Goal: Find specific page/section: Find specific page/section

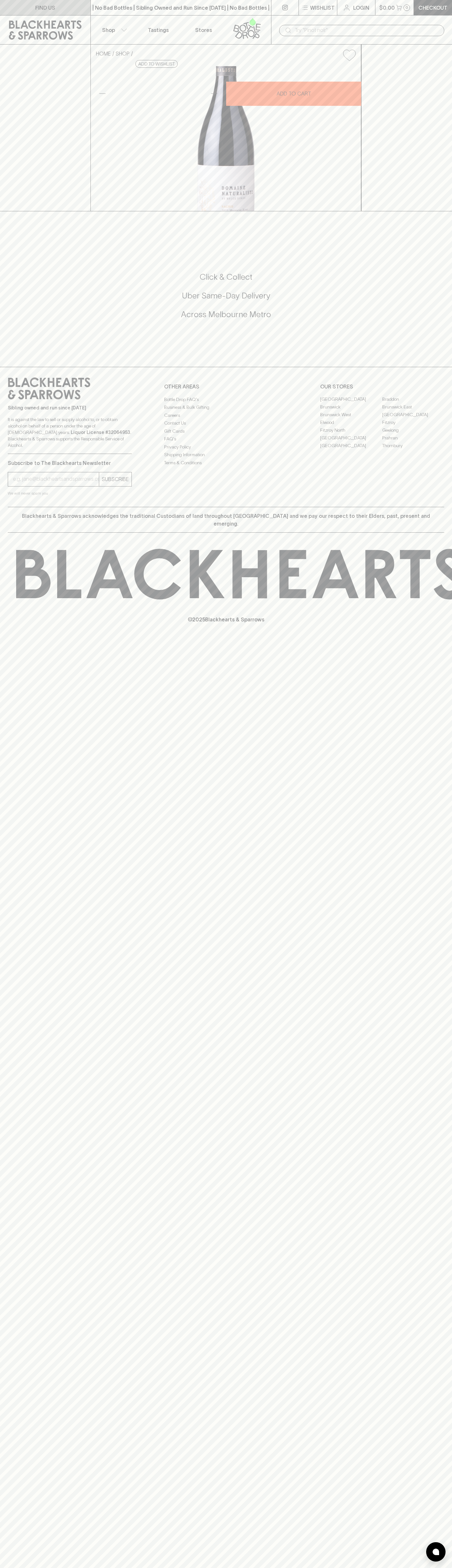
click at [2, 2] on link "FIND US" at bounding box center [45, 7] width 90 height 15
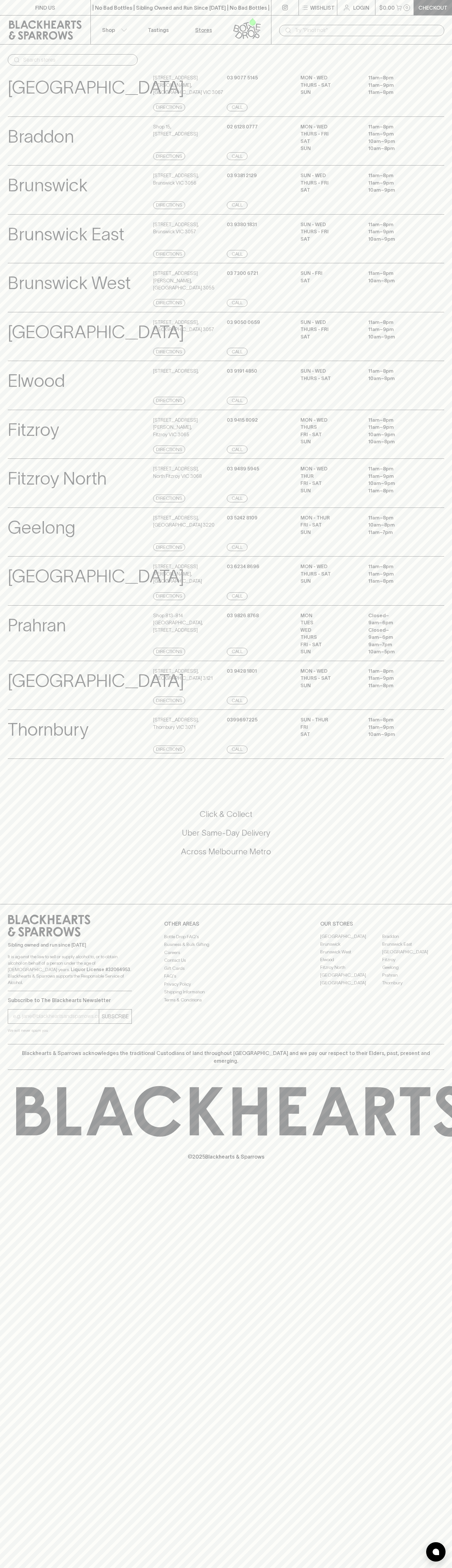
click at [413, 1567] on html "FIND US | No Bad Bottles | Sibling Owned and Run Since 2006 | No Bad Bottles | …" at bounding box center [226, 784] width 452 height 1568
click at [7, 1398] on div "FIND US | No Bad Bottles | Sibling Owned and Run Since 2006 | No Bad Bottles | …" at bounding box center [226, 784] width 452 height 1568
